Goal: Information Seeking & Learning: Learn about a topic

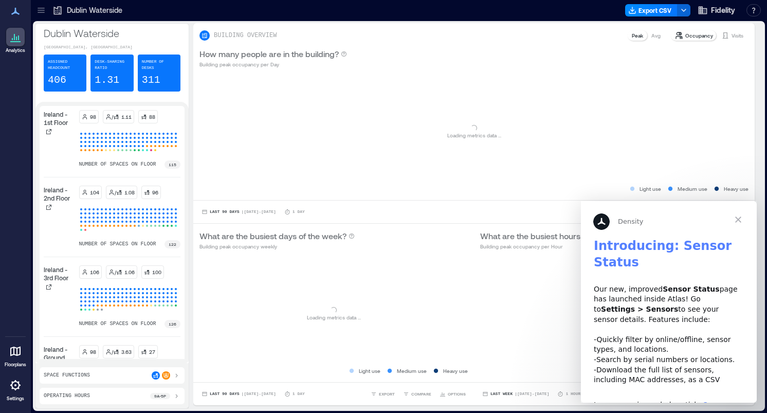
click at [739, 216] on span "Close" at bounding box center [738, 219] width 37 height 37
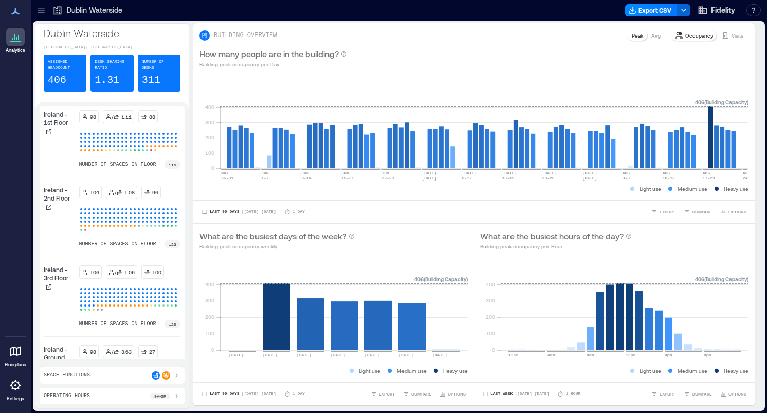
click at [42, 10] on icon at bounding box center [41, 10] width 7 height 1
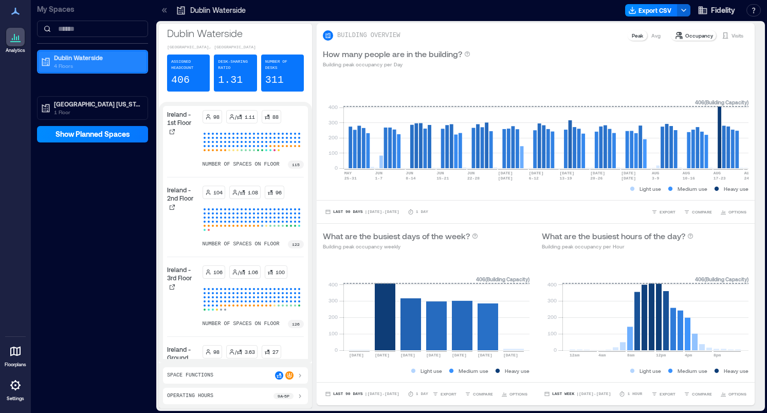
click at [76, 61] on p "Dublin Waterside" at bounding box center [97, 57] width 86 height 8
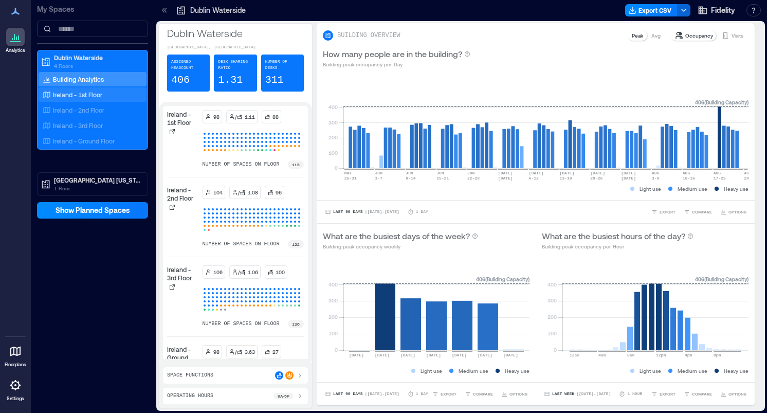
click at [82, 94] on p "Ireland - 1st Floor" at bounding box center [77, 94] width 49 height 8
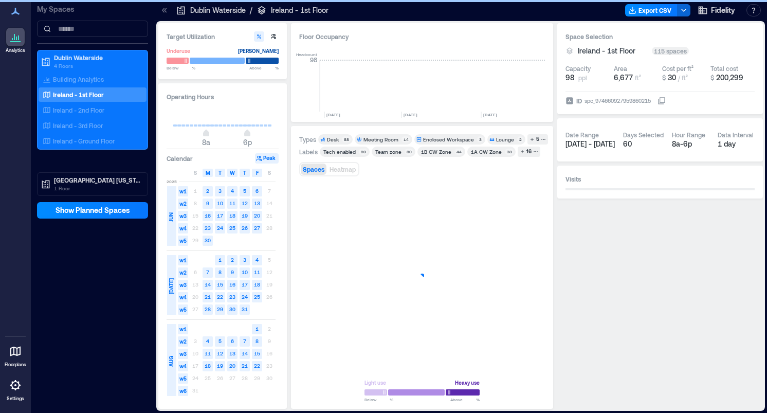
scroll to position [0, 2975]
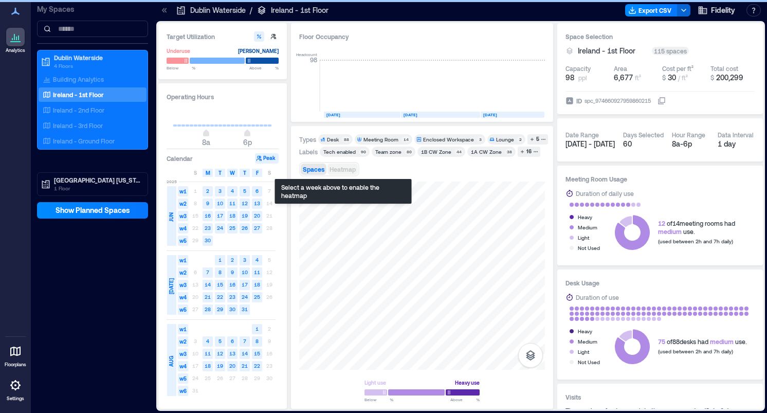
click at [338, 173] on button "Heatmap" at bounding box center [343, 169] width 30 height 11
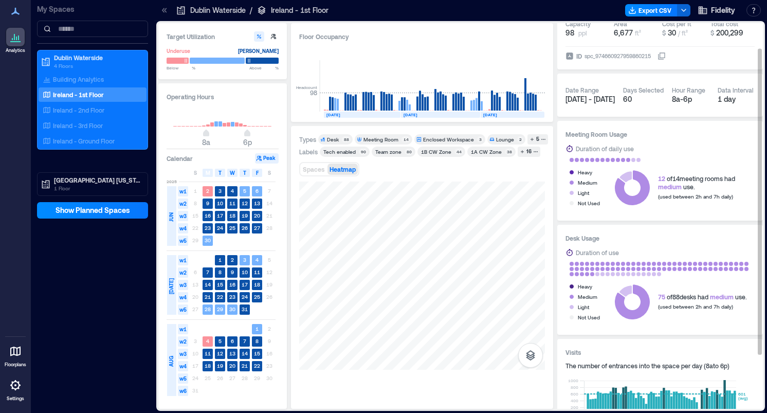
scroll to position [47, 0]
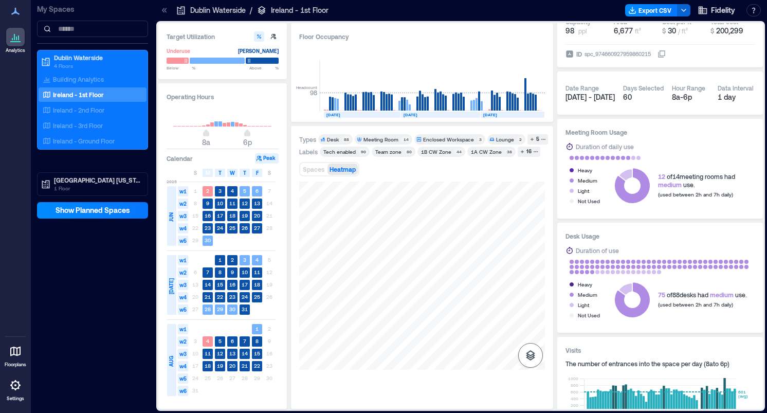
click at [530, 353] on icon "button" at bounding box center [530, 355] width 12 height 12
click at [386, 138] on div "Meeting Room" at bounding box center [381, 139] width 35 height 7
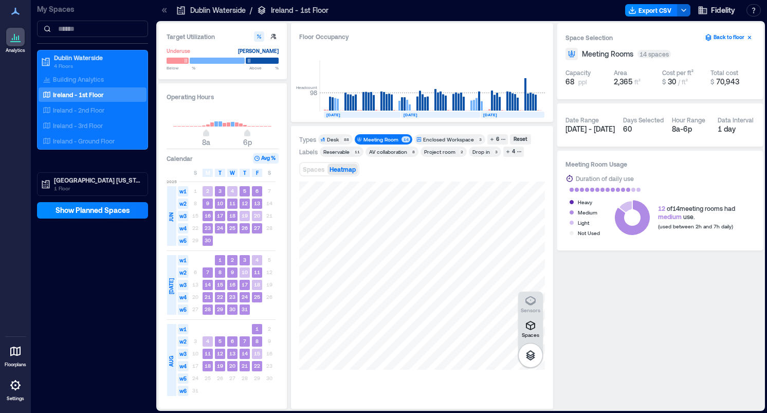
click at [730, 39] on button "Back to floor" at bounding box center [728, 37] width 52 height 12
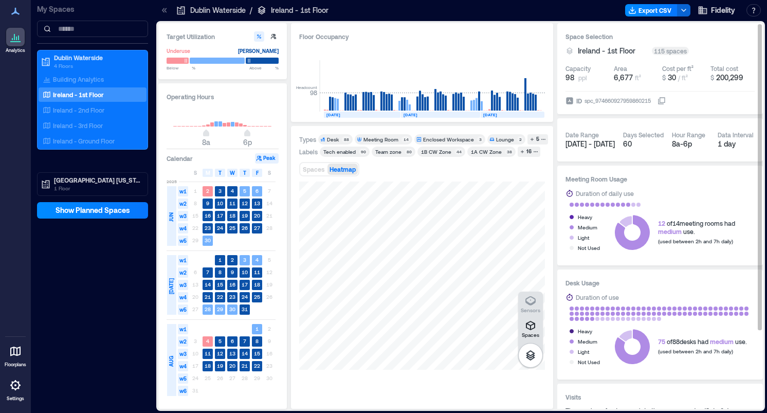
click at [17, 355] on icon at bounding box center [15, 352] width 10 height 10
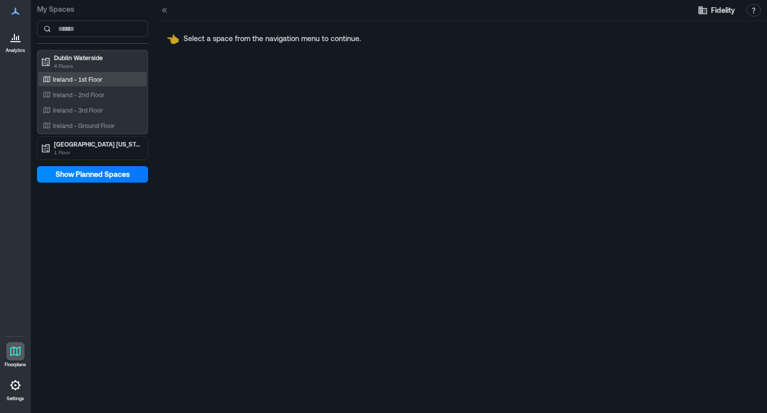
click at [78, 80] on p "Ireland - 1st Floor" at bounding box center [77, 79] width 49 height 8
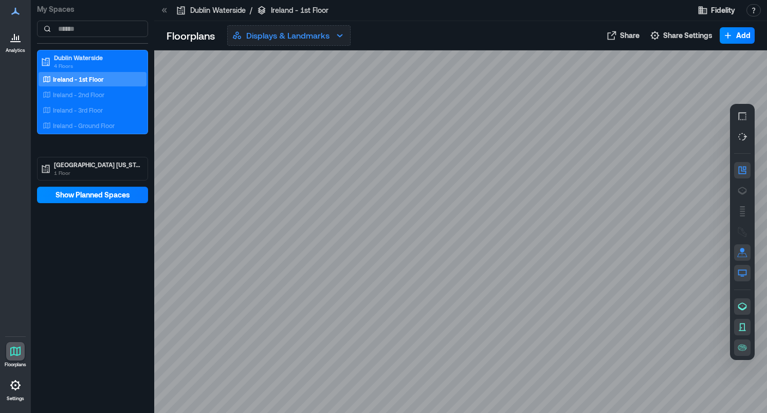
click at [331, 37] on button "Displays & Landmarks" at bounding box center [288, 35] width 123 height 21
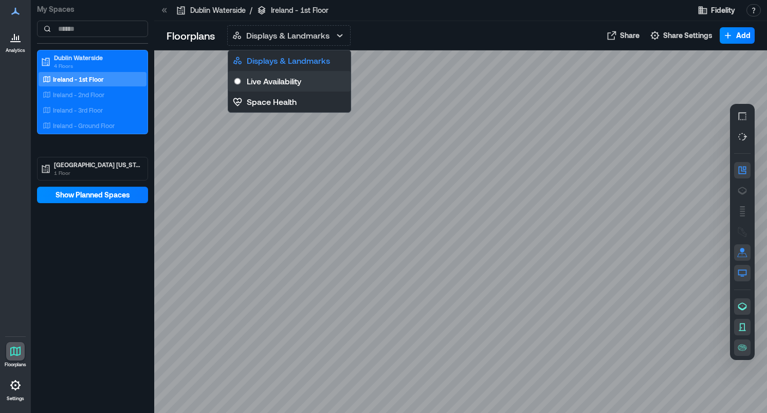
click at [292, 83] on p "Live Availability" at bounding box center [274, 81] width 55 height 12
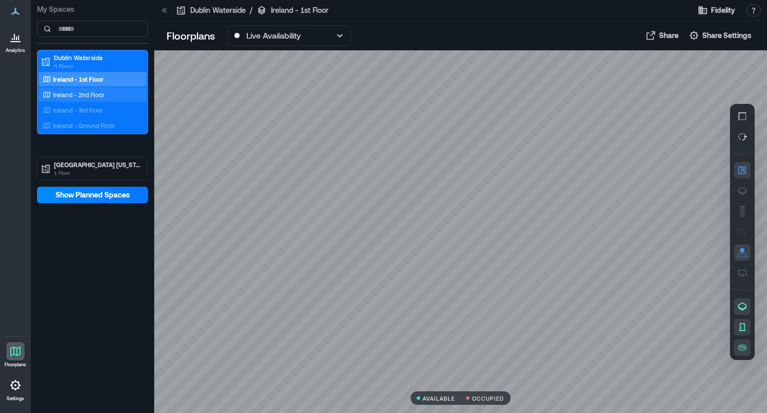
click at [83, 96] on p "Ireland - 2nd Floor" at bounding box center [78, 94] width 51 height 8
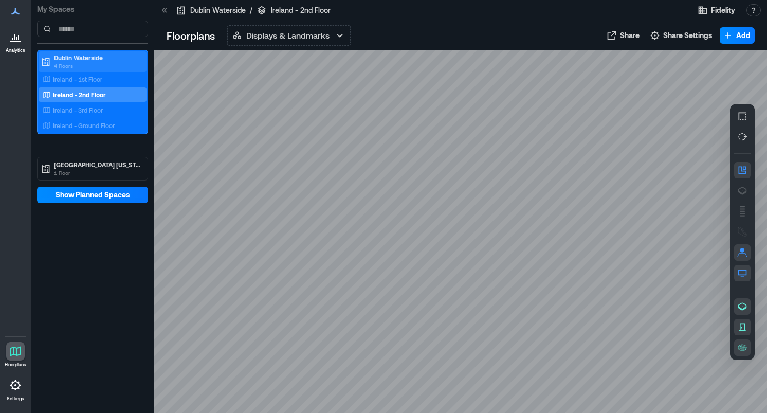
click at [70, 63] on p "4 Floors" at bounding box center [97, 66] width 86 height 8
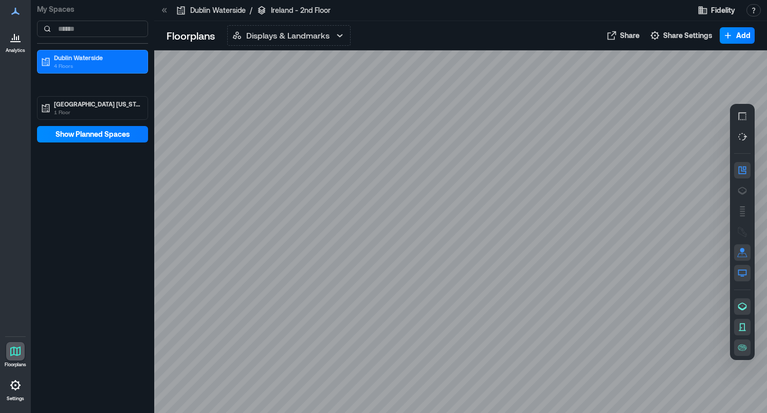
click at [11, 45] on div at bounding box center [15, 37] width 19 height 19
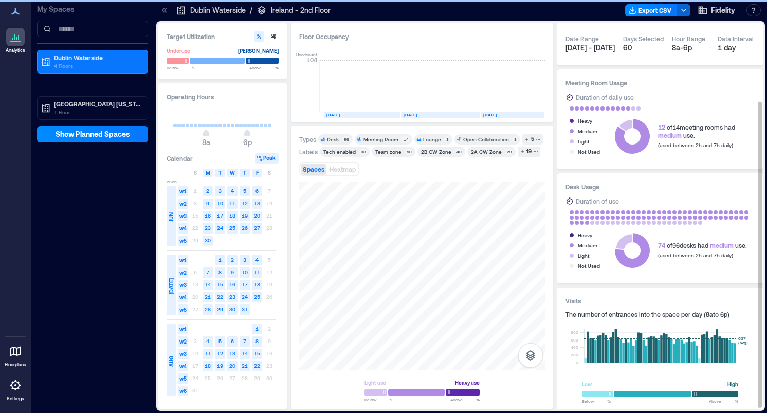
scroll to position [100, 0]
